Goal: Information Seeking & Learning: Learn about a topic

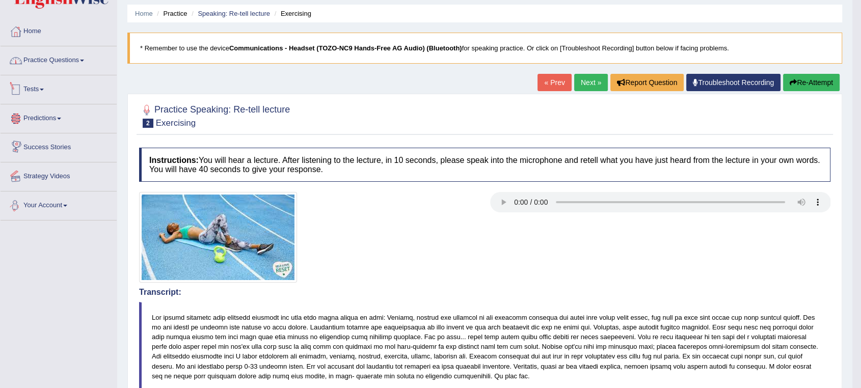
click at [61, 66] on link "Practice Questions" at bounding box center [59, 58] width 116 height 25
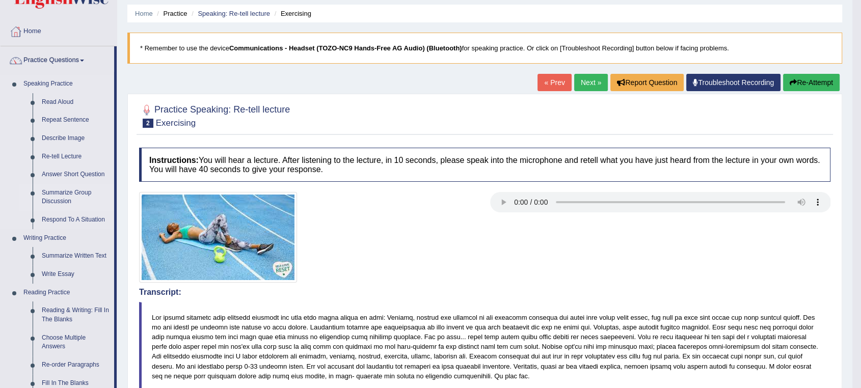
click at [60, 192] on link "Summarize Group Discussion" at bounding box center [75, 197] width 77 height 27
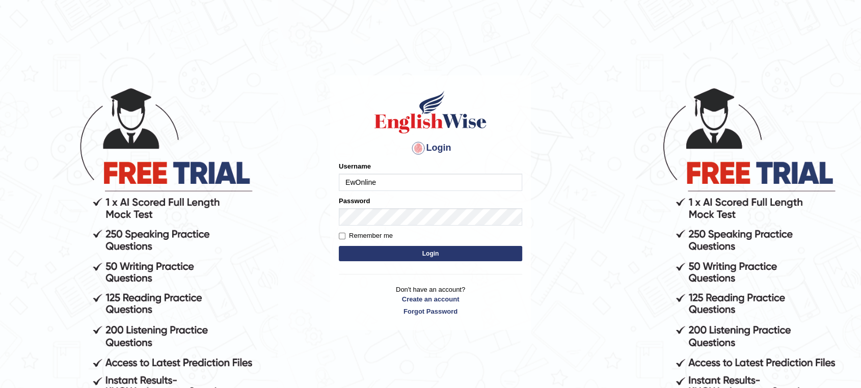
type input "EwOnline"
click at [339, 246] on button "Login" at bounding box center [430, 253] width 183 height 15
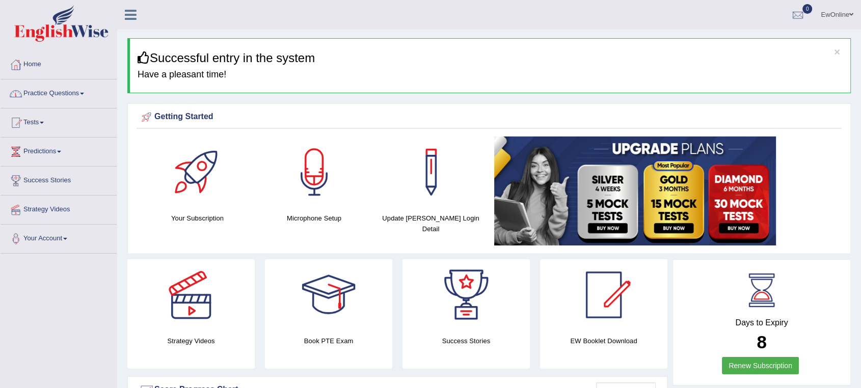
click at [44, 92] on link "Practice Questions" at bounding box center [59, 91] width 116 height 25
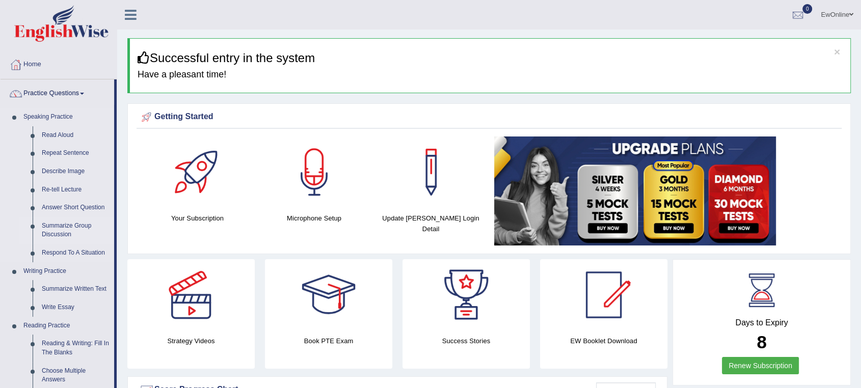
click at [62, 226] on link "Summarize Group Discussion" at bounding box center [75, 230] width 77 height 27
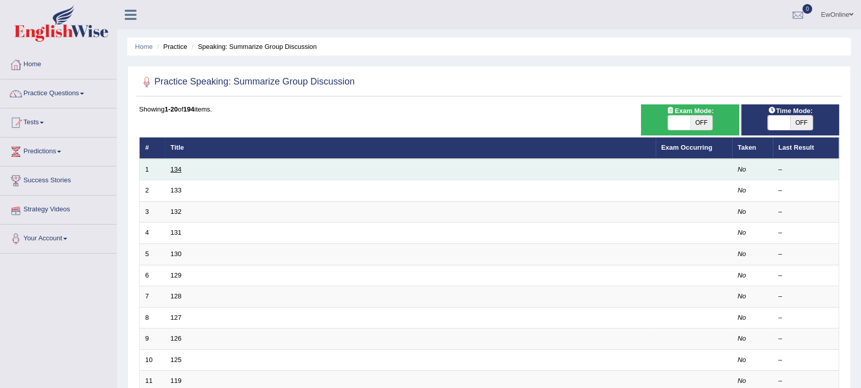
click at [176, 168] on link "134" at bounding box center [176, 170] width 11 height 8
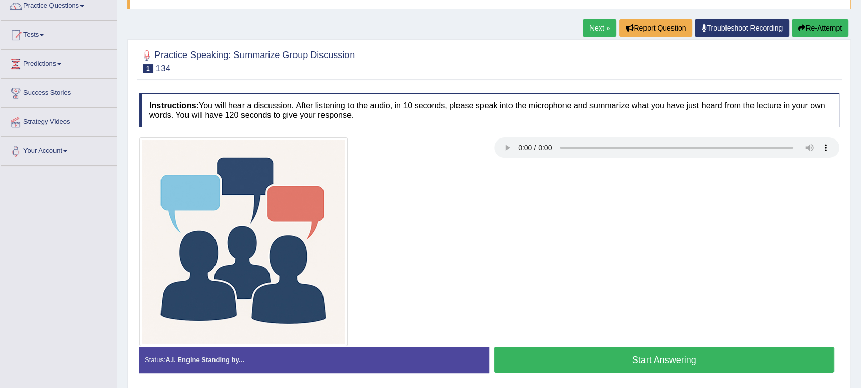
scroll to position [113, 0]
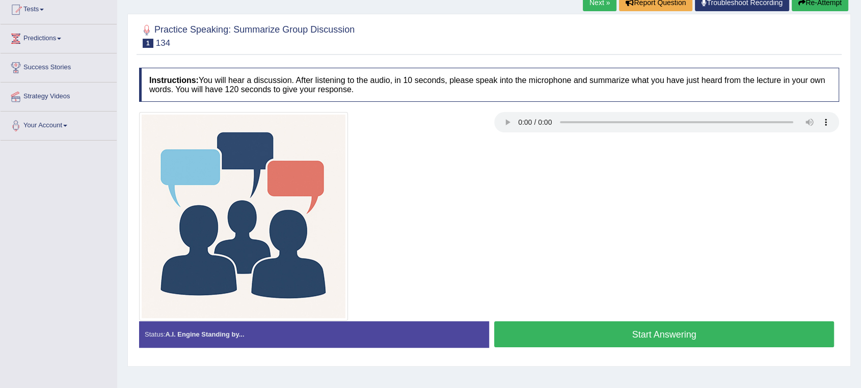
click at [609, 335] on button "Start Answering" at bounding box center [664, 334] width 340 height 26
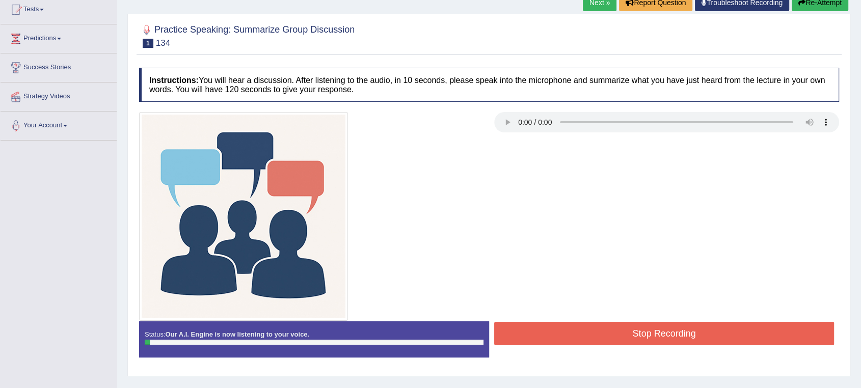
click at [609, 335] on button "Stop Recording" at bounding box center [664, 333] width 340 height 23
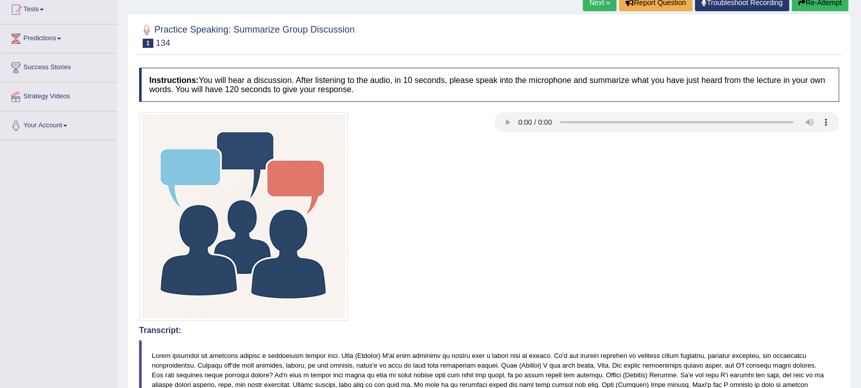
scroll to position [0, 0]
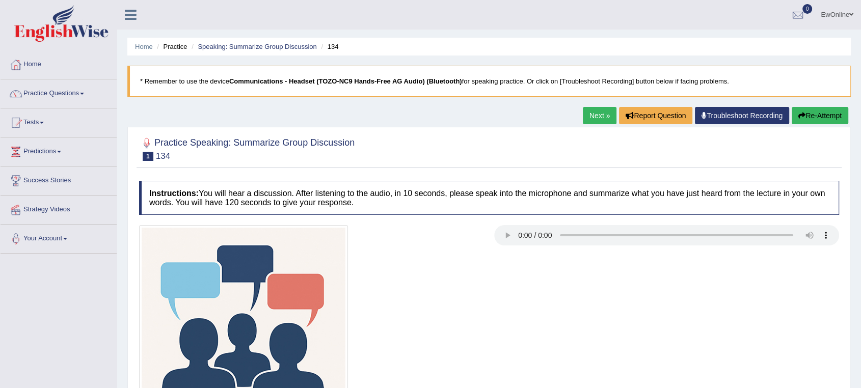
click at [812, 116] on button "Re-Attempt" at bounding box center [819, 115] width 57 height 17
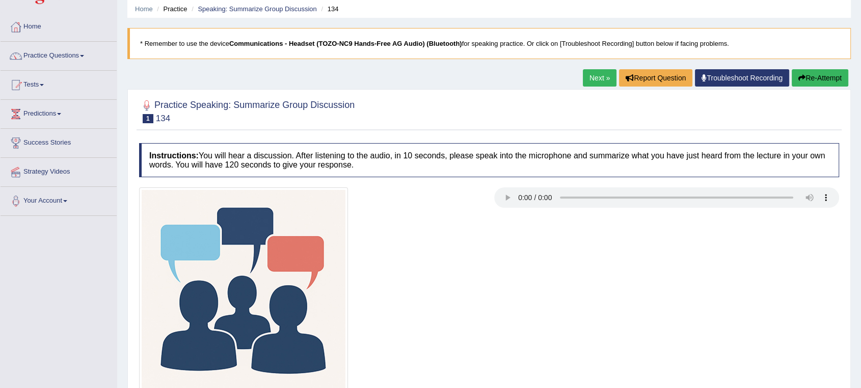
scroll to position [113, 0]
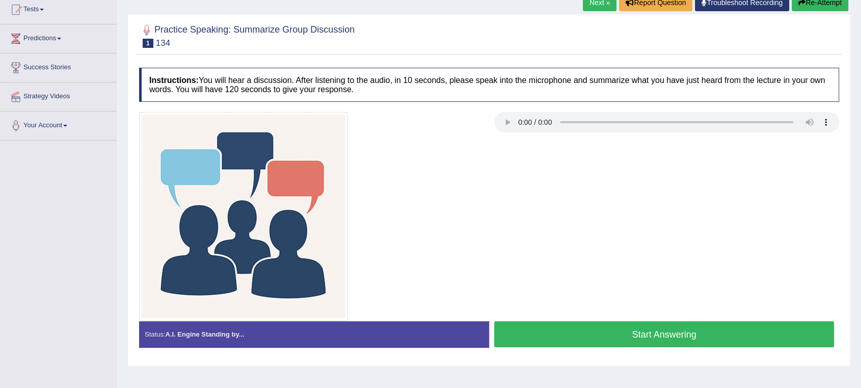
click at [655, 335] on button "Start Answering" at bounding box center [664, 334] width 340 height 26
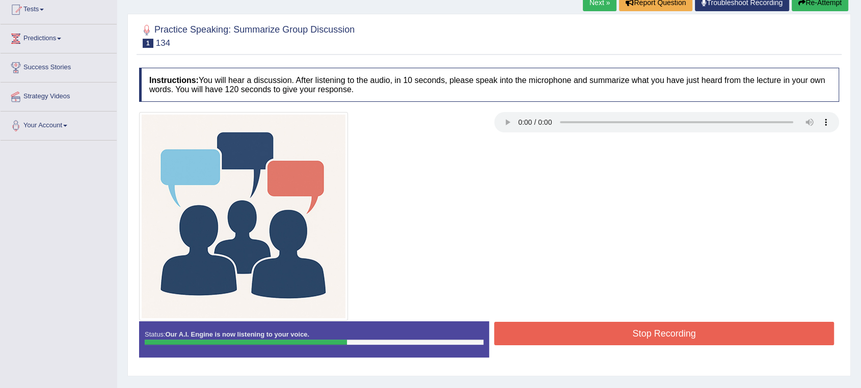
click at [655, 335] on button "Stop Recording" at bounding box center [664, 333] width 340 height 23
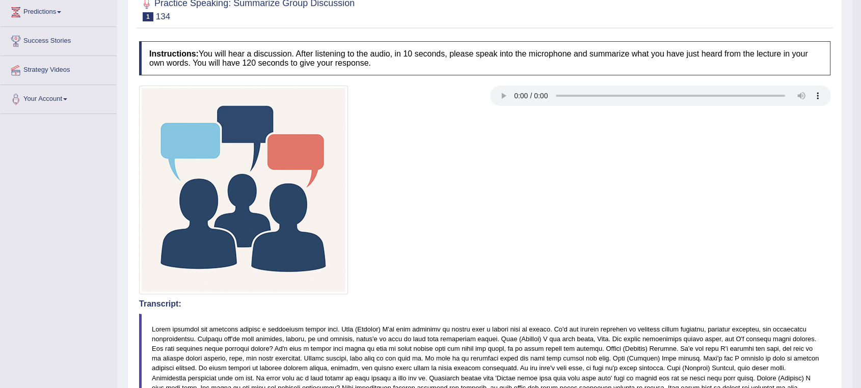
scroll to position [0, 0]
